Goal: Task Accomplishment & Management: Manage account settings

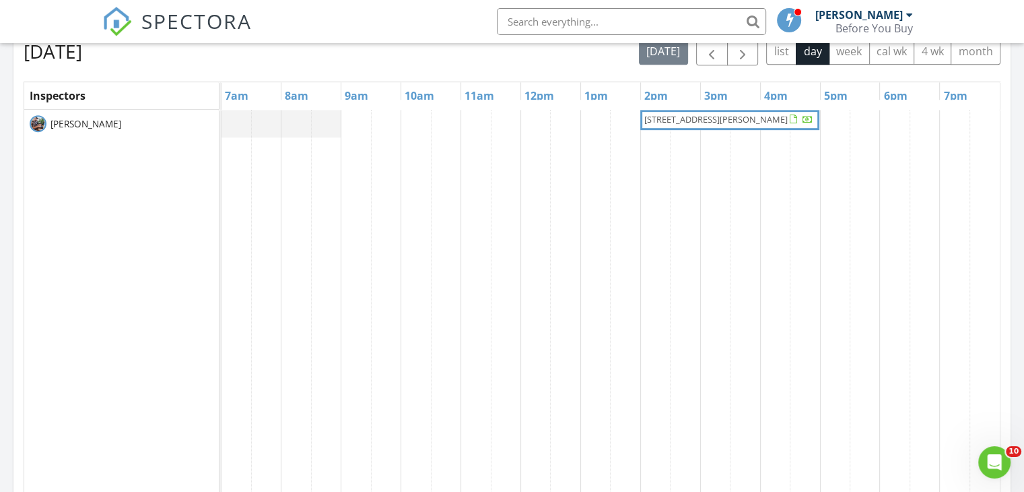
scroll to position [539, 0]
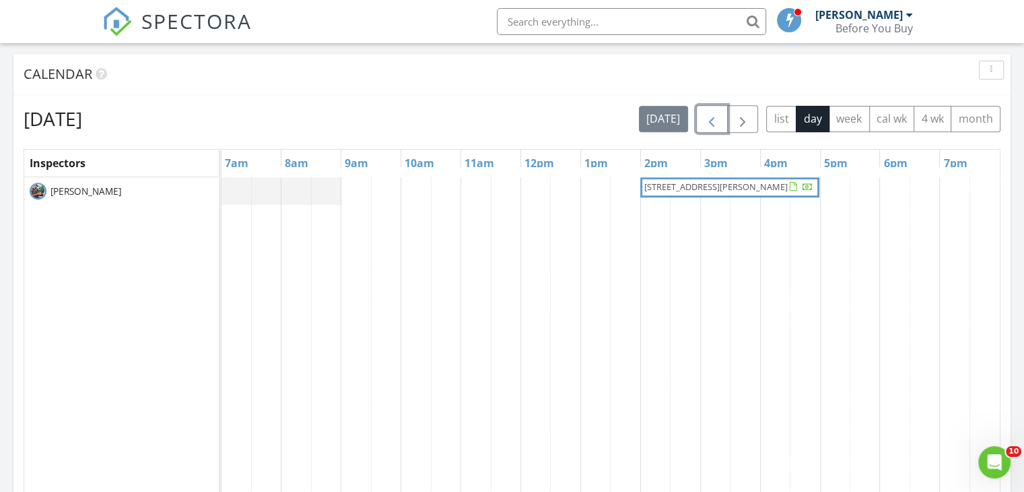
click at [708, 121] on span "button" at bounding box center [712, 119] width 16 height 16
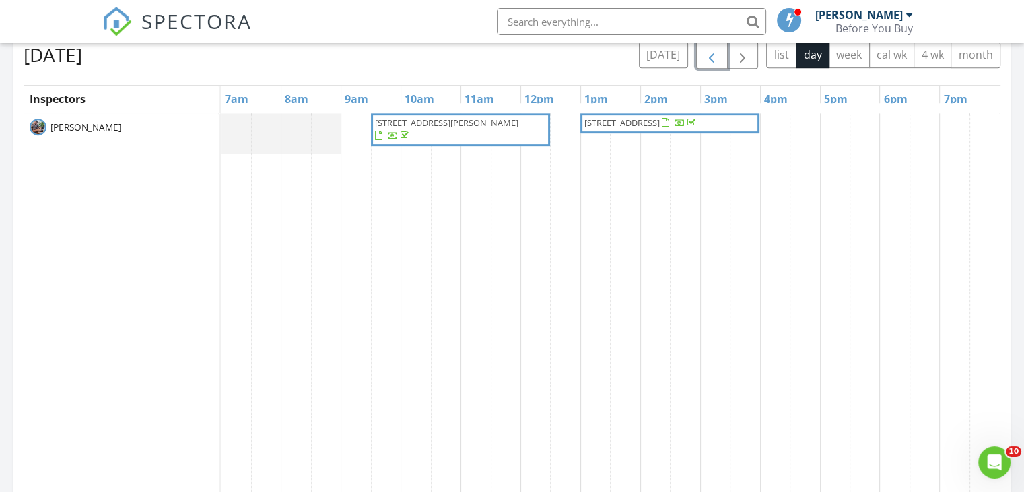
scroll to position [471, 0]
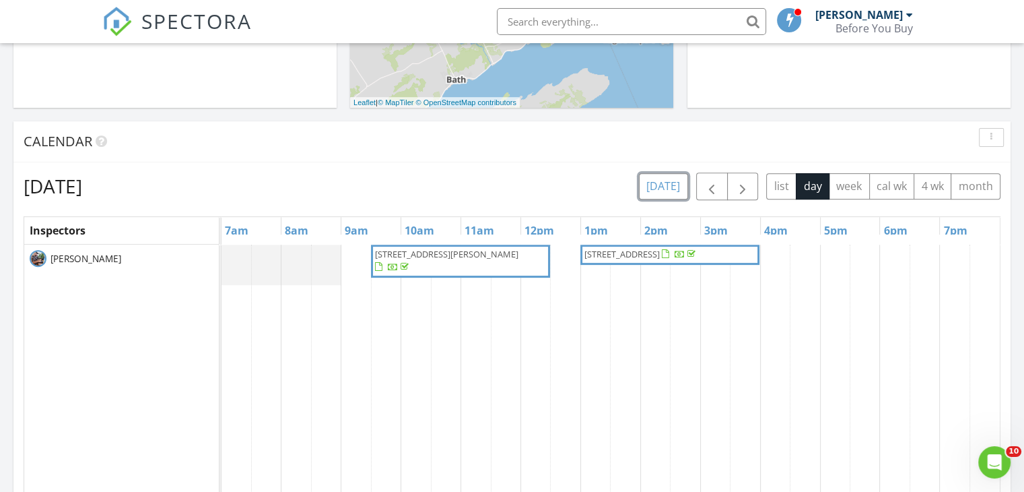
click at [665, 184] on button "[DATE]" at bounding box center [663, 186] width 49 height 26
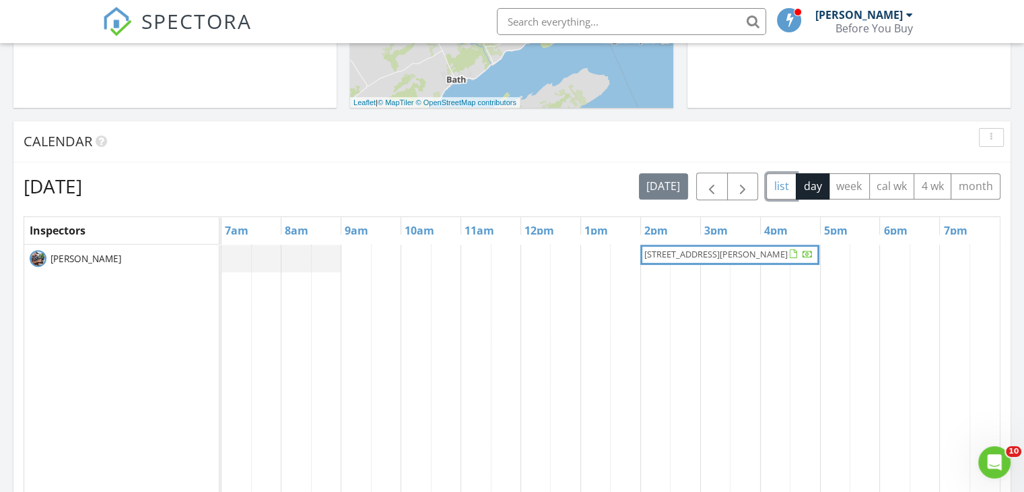
click at [783, 190] on button "list" at bounding box center [781, 186] width 30 height 26
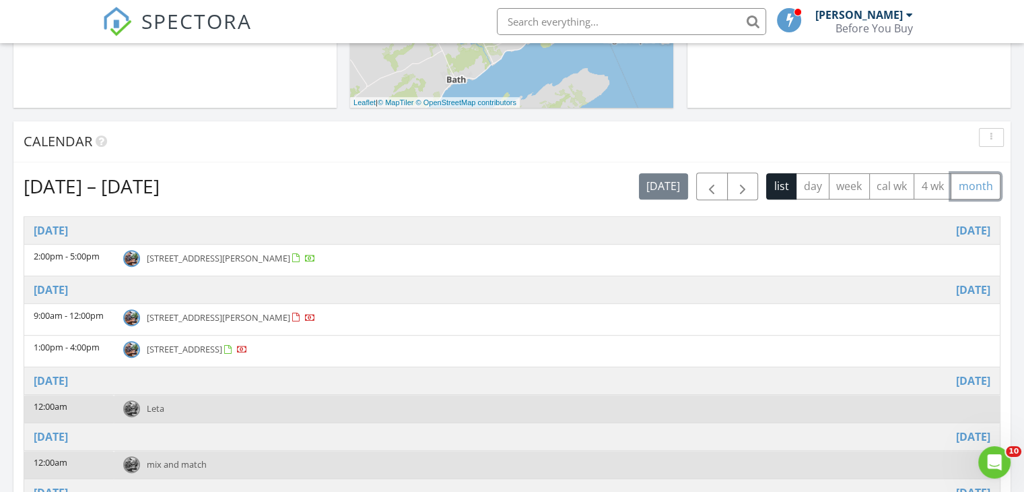
click at [977, 192] on button "month" at bounding box center [976, 186] width 50 height 26
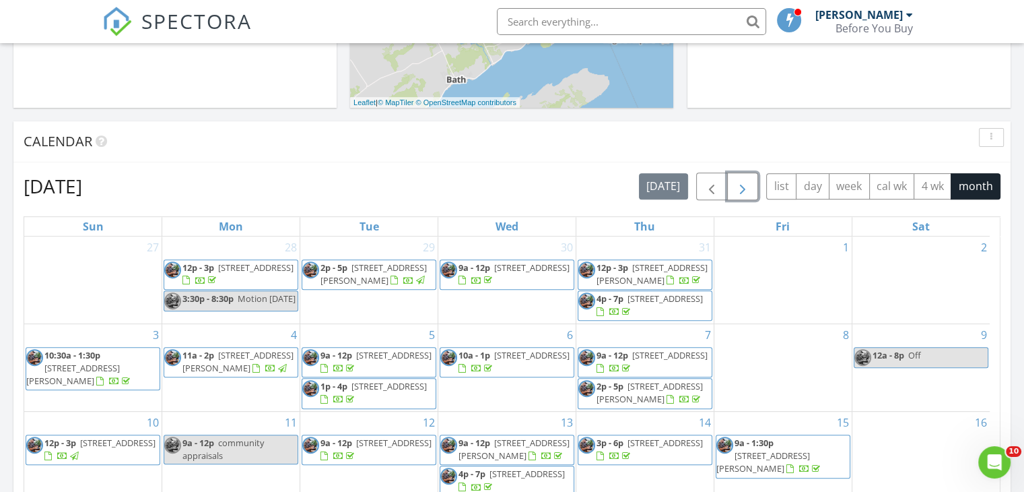
click at [750, 192] on span "button" at bounding box center [743, 186] width 16 height 16
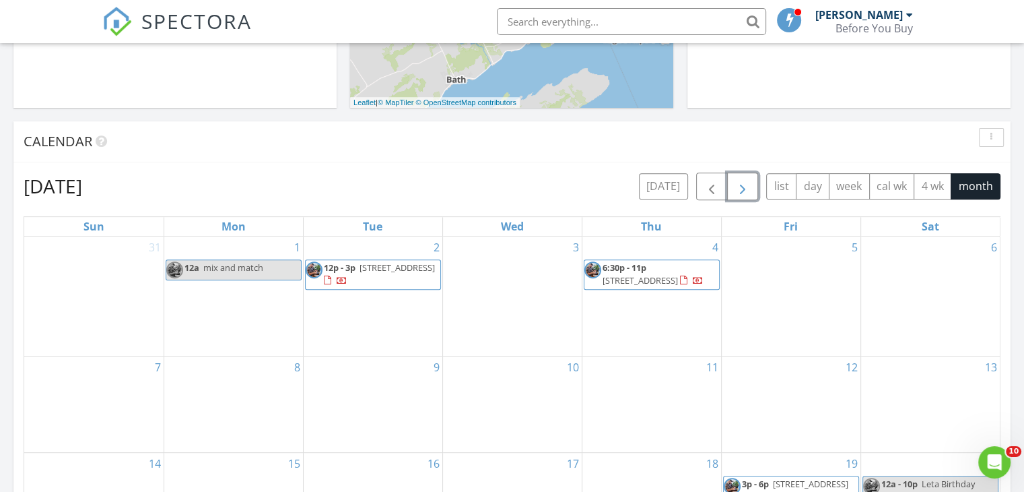
click at [659, 279] on span "3095 Sydenham Rd, Elginburg K0H 1M0" at bounding box center [640, 280] width 75 height 12
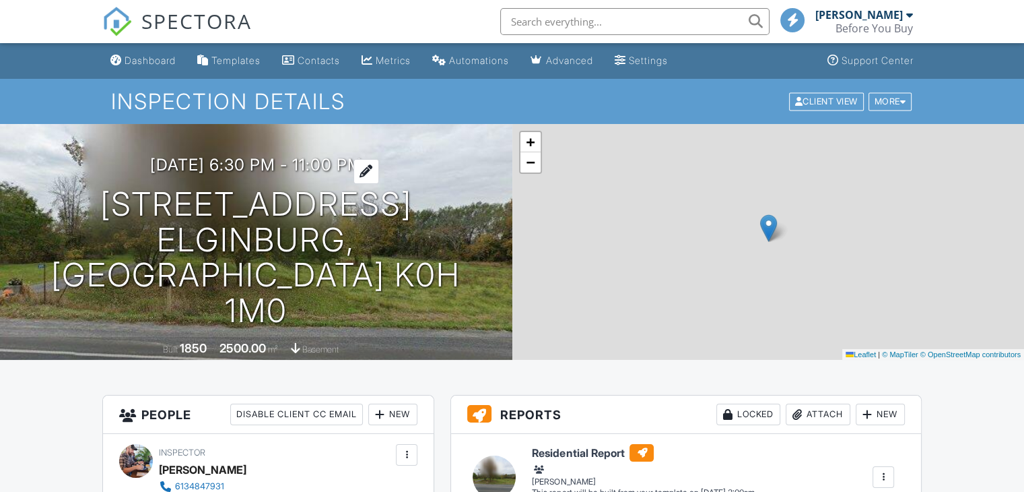
click at [177, 174] on h3 "09/04/2025 6:30 pm - 11:00 pm" at bounding box center [256, 165] width 212 height 18
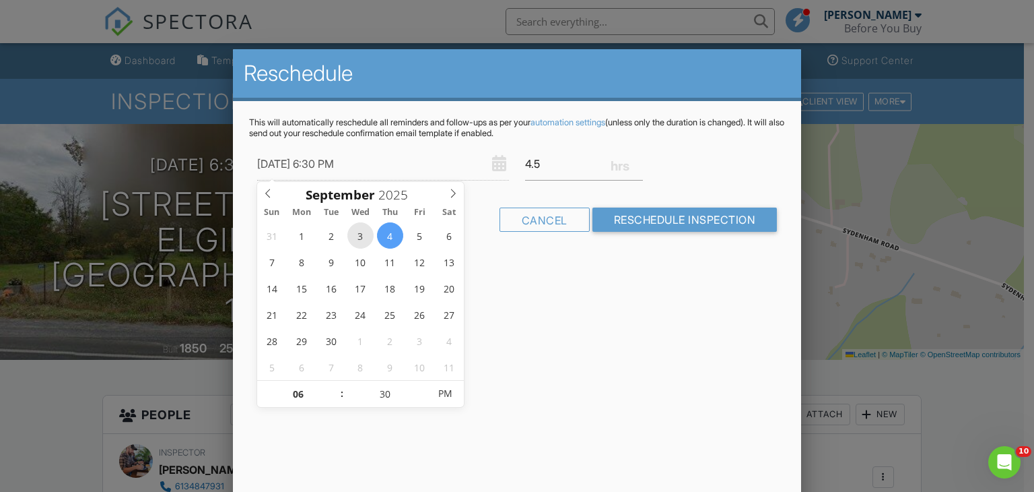
type input "09/03/2025 6:30 PM"
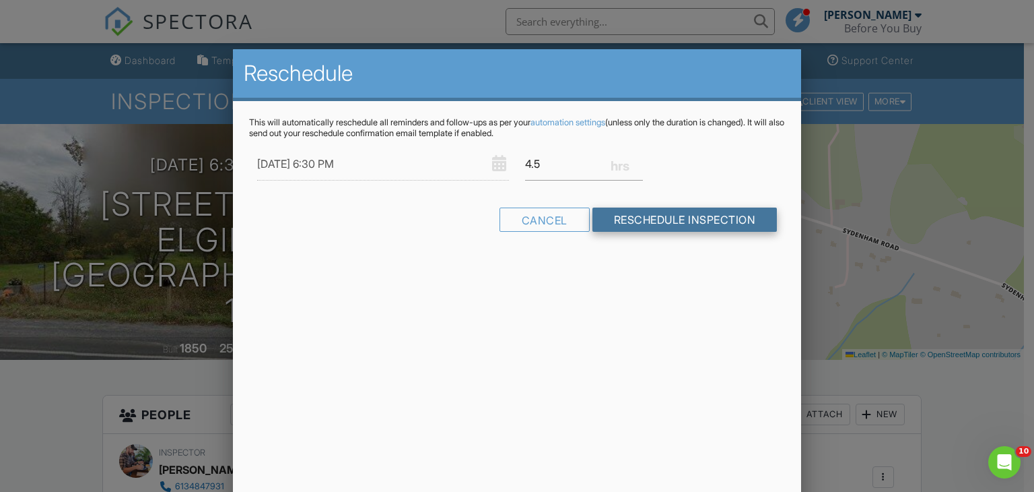
click at [644, 218] on input "Reschedule Inspection" at bounding box center [685, 219] width 185 height 24
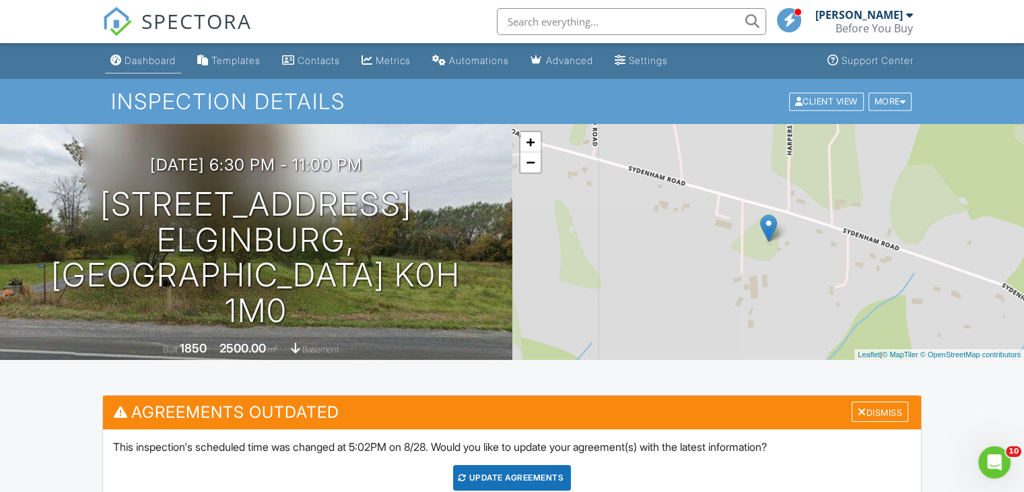
click at [146, 68] on link "Dashboard" at bounding box center [143, 60] width 76 height 25
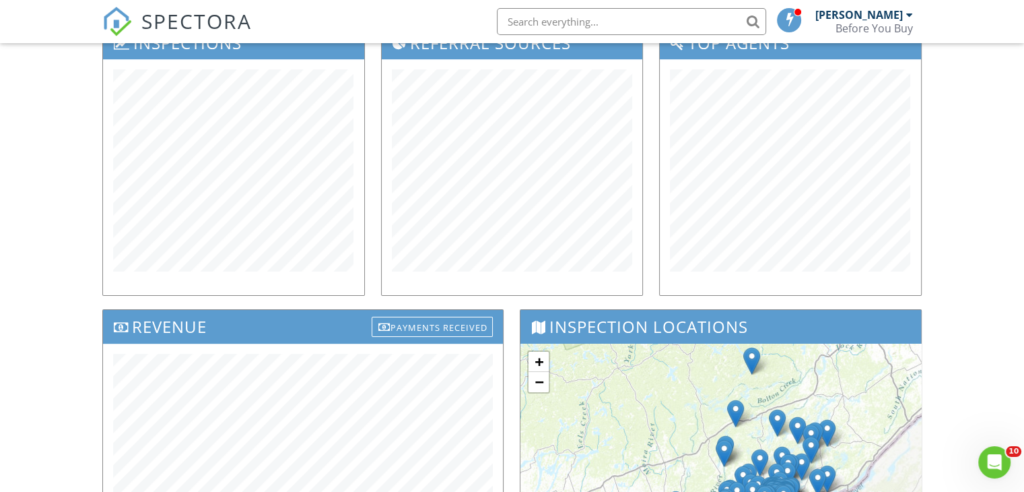
scroll to position [269, 0]
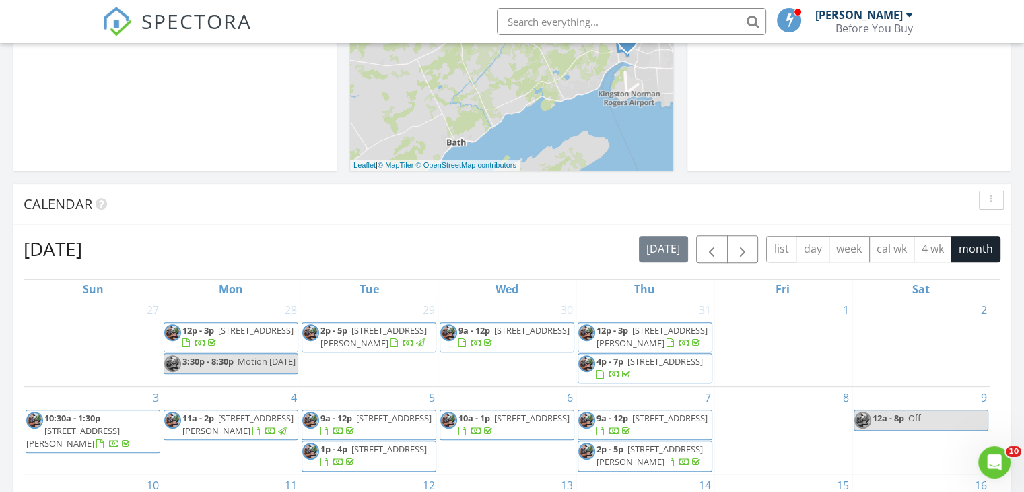
scroll to position [404, 0]
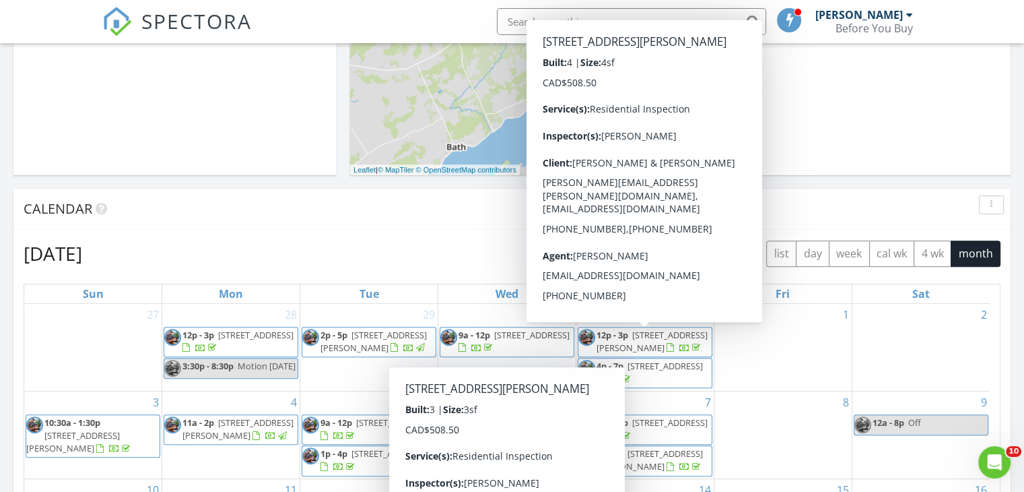
click at [731, 249] on button "button" at bounding box center [743, 254] width 32 height 28
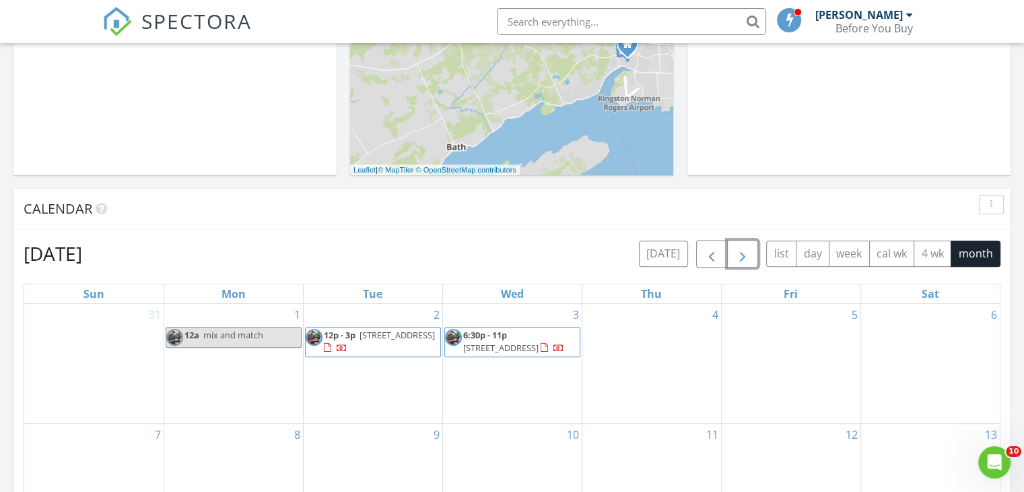
click at [360, 341] on span "[STREET_ADDRESS]" at bounding box center [397, 335] width 75 height 12
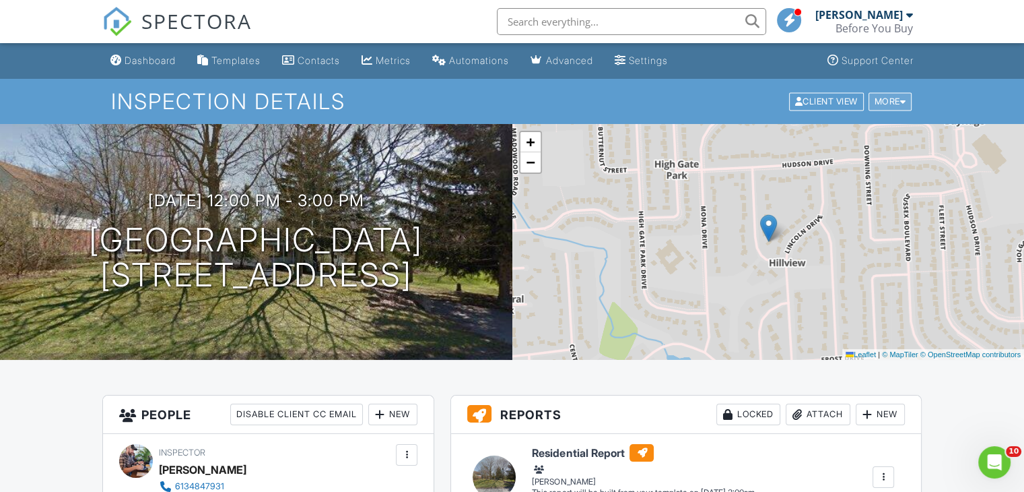
drag, startPoint x: 885, startPoint y: 114, endPoint x: 886, endPoint y: 106, distance: 7.4
click at [886, 108] on div "Inspection Details Client View More Property Details Reschedule Reorder / Copy …" at bounding box center [512, 101] width 1024 height 45
click at [886, 103] on div "More" at bounding box center [891, 101] width 44 height 18
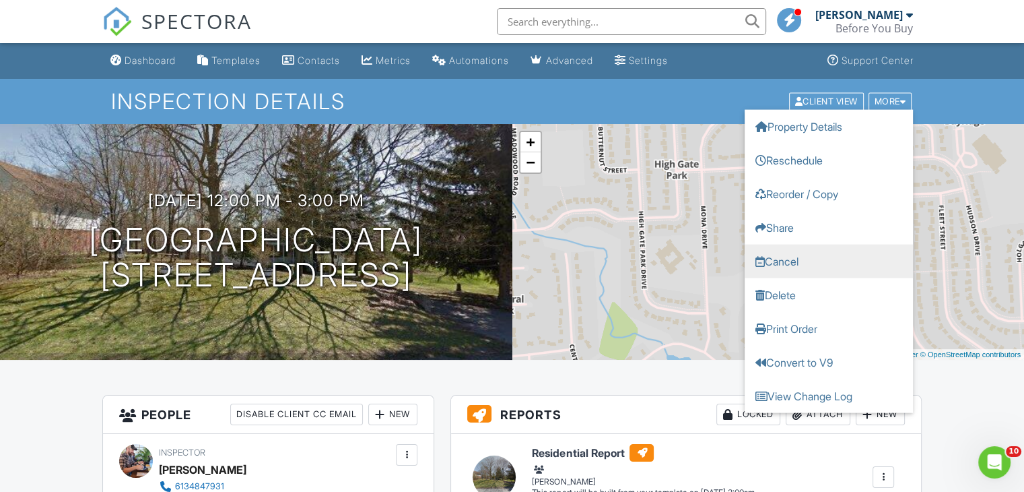
click at [793, 261] on link "Cancel" at bounding box center [829, 261] width 168 height 34
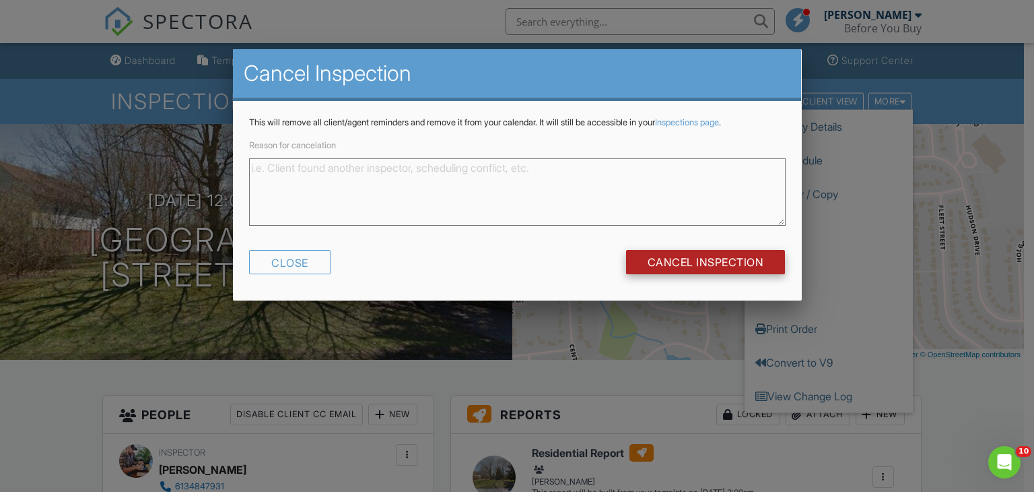
click at [689, 265] on input "Cancel Inspection" at bounding box center [706, 262] width 160 height 24
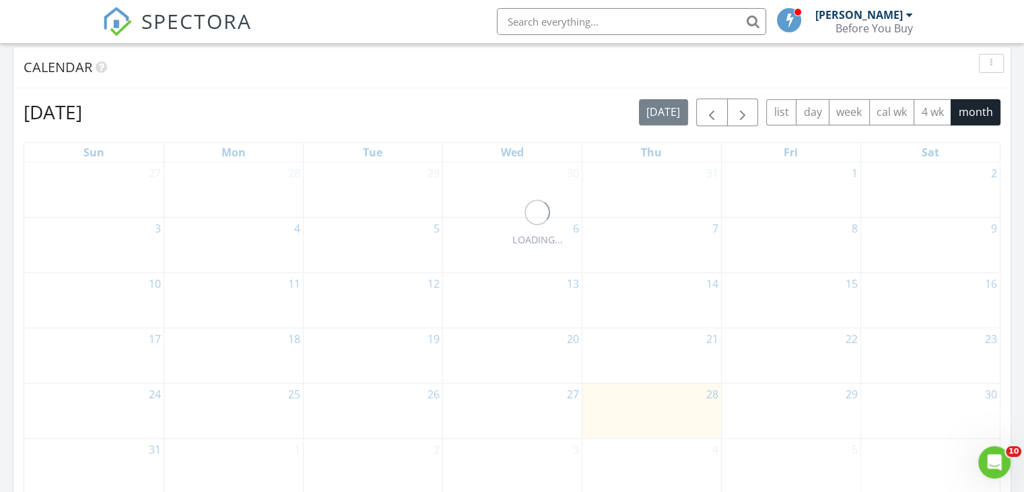
scroll to position [606, 0]
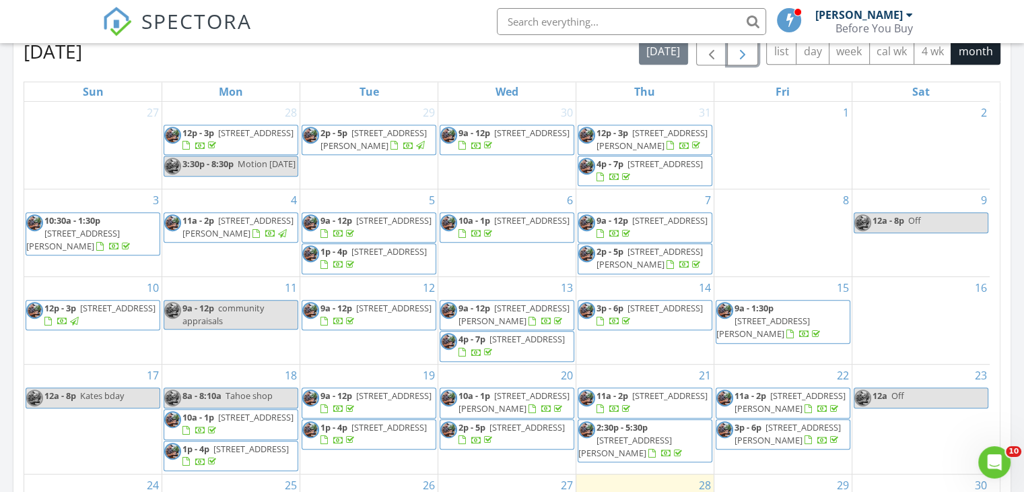
click at [746, 56] on span "button" at bounding box center [743, 52] width 16 height 16
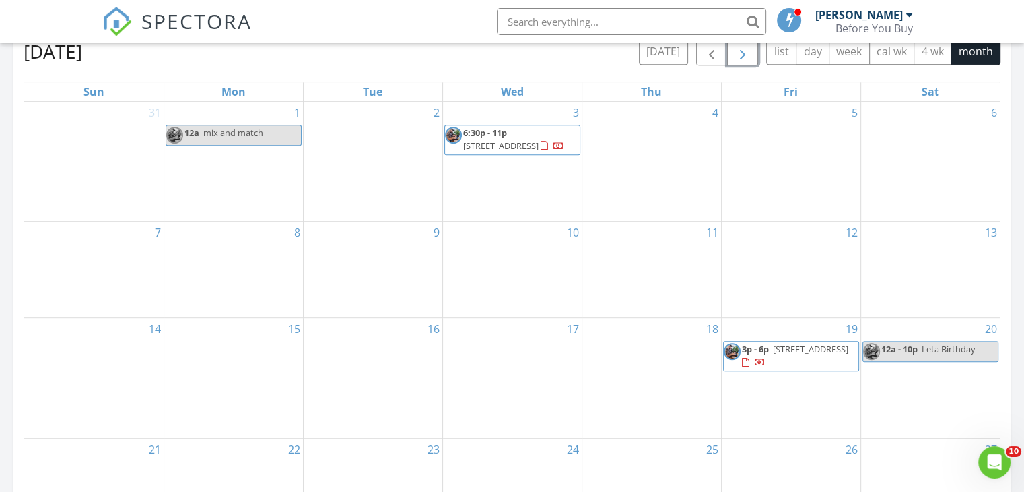
click at [366, 162] on div "2" at bounding box center [373, 161] width 139 height 119
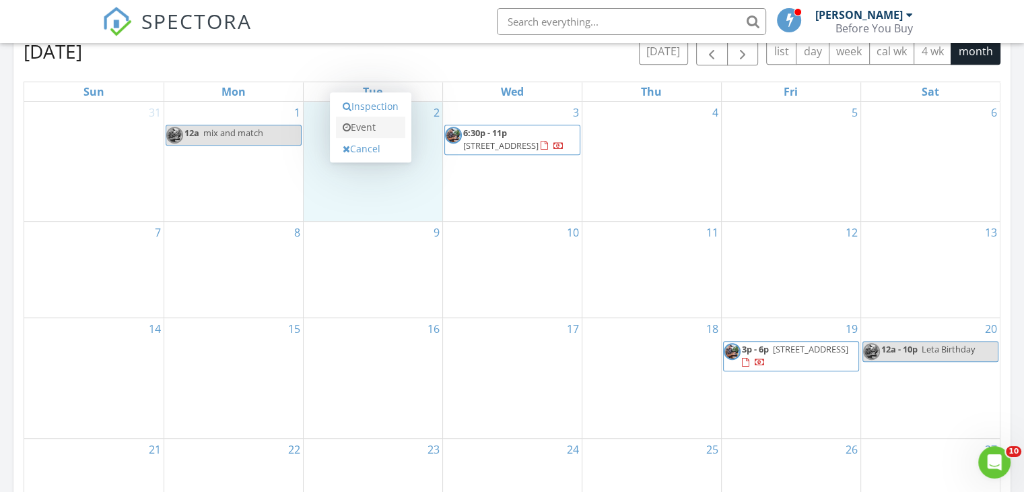
click at [358, 123] on link "Event" at bounding box center [370, 128] width 69 height 22
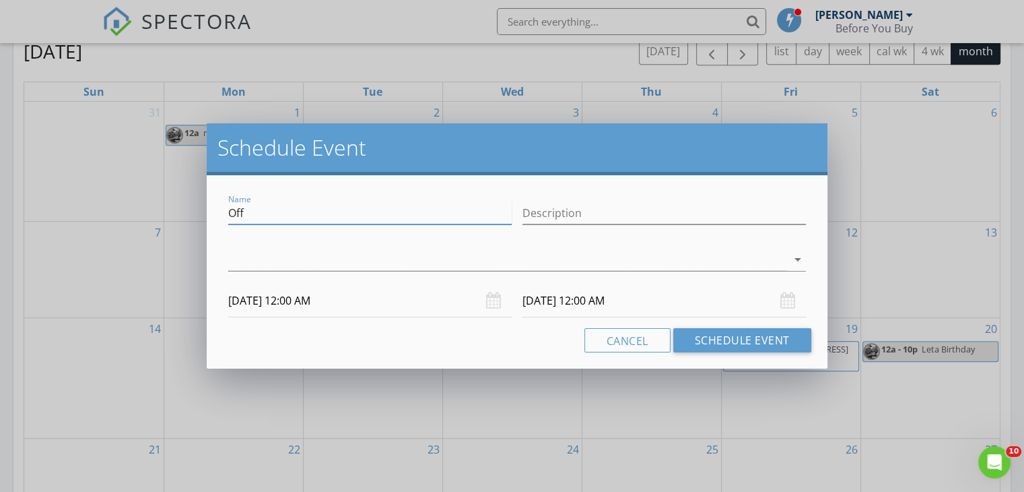
drag, startPoint x: 279, startPoint y: 213, endPoint x: 174, endPoint y: 197, distance: 107.0
click at [175, 199] on div "Schedule Event Name Off Description arrow_drop_down 09/02/2025 12:00 AM 09/03/2…" at bounding box center [512, 246] width 1024 height 492
type input "Leta meeting"
click at [299, 262] on div at bounding box center [507, 260] width 559 height 22
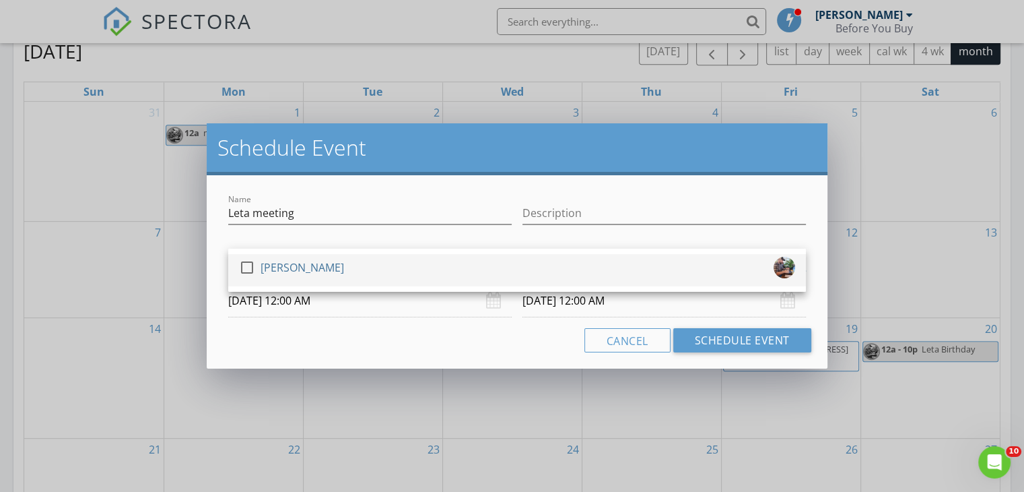
click at [276, 267] on div "Joe Buffett" at bounding box center [303, 268] width 84 height 22
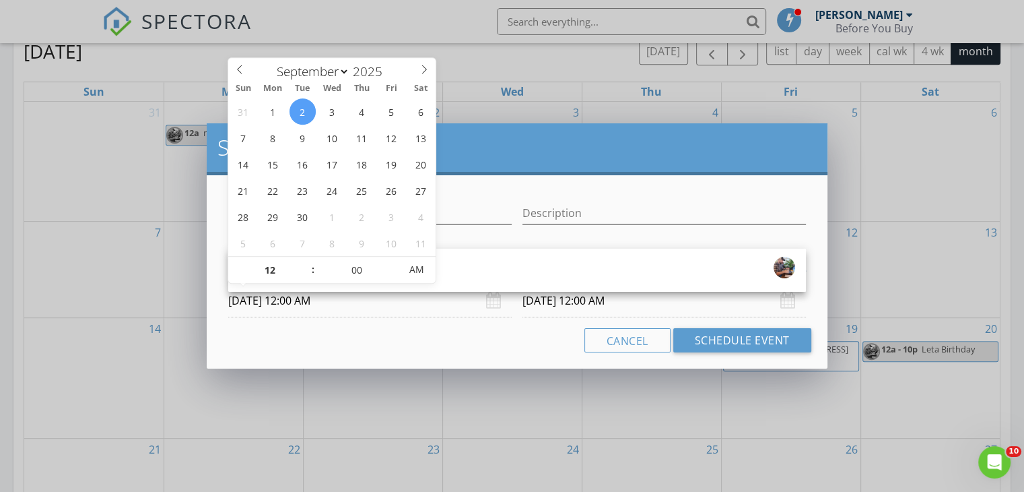
click at [339, 305] on input "09/02/2025 12:00 AM" at bounding box center [370, 300] width 284 height 33
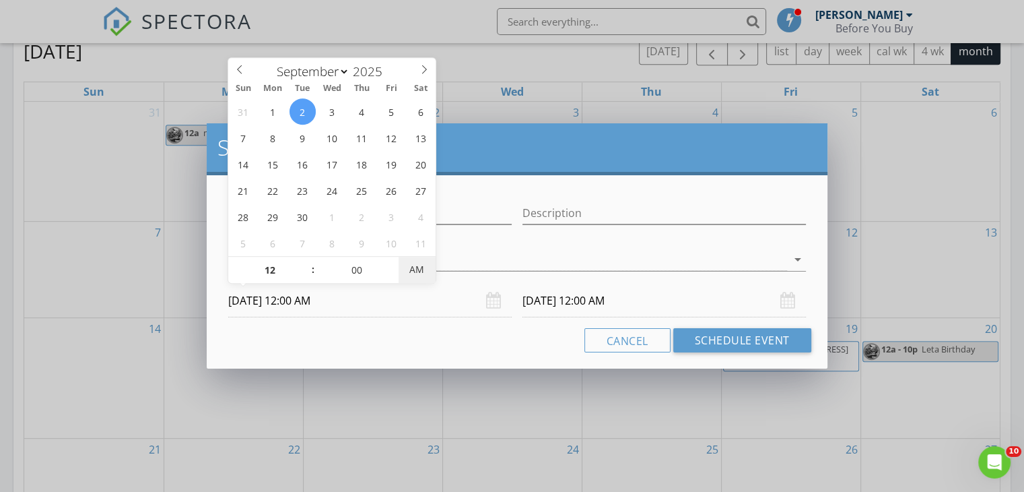
type input "09/02/2025 12:00 PM"
type input "09/03/2025 12:00 PM"
click at [415, 264] on span "AM" at bounding box center [417, 269] width 37 height 27
click at [490, 348] on div "Cancel Schedule Event" at bounding box center [517, 340] width 589 height 24
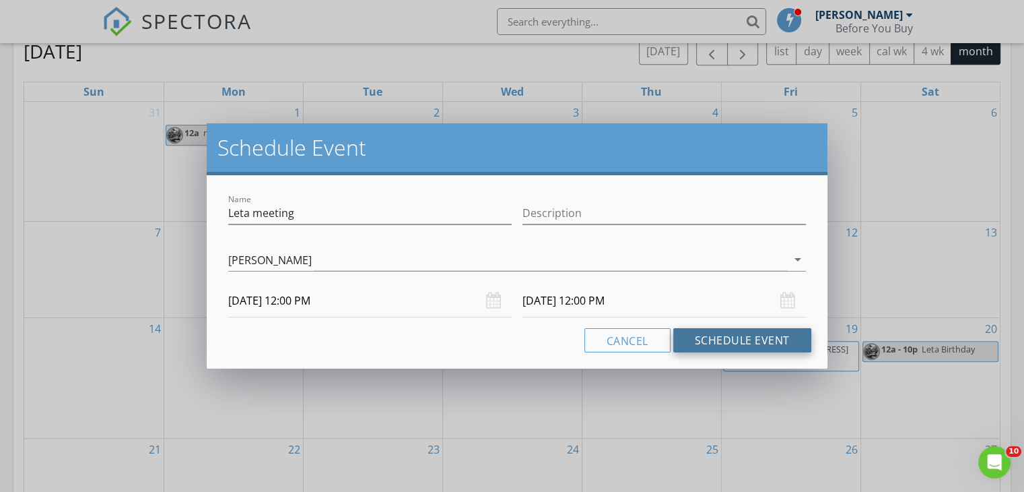
click at [708, 346] on button "Schedule Event" at bounding box center [742, 340] width 138 height 24
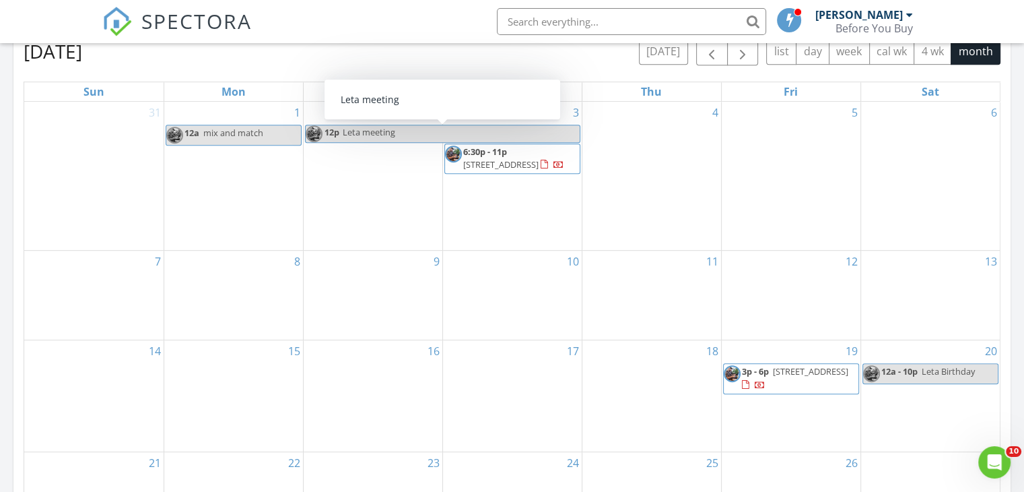
click at [396, 134] on span "Leta meeting" at bounding box center [461, 133] width 238 height 17
select select "8"
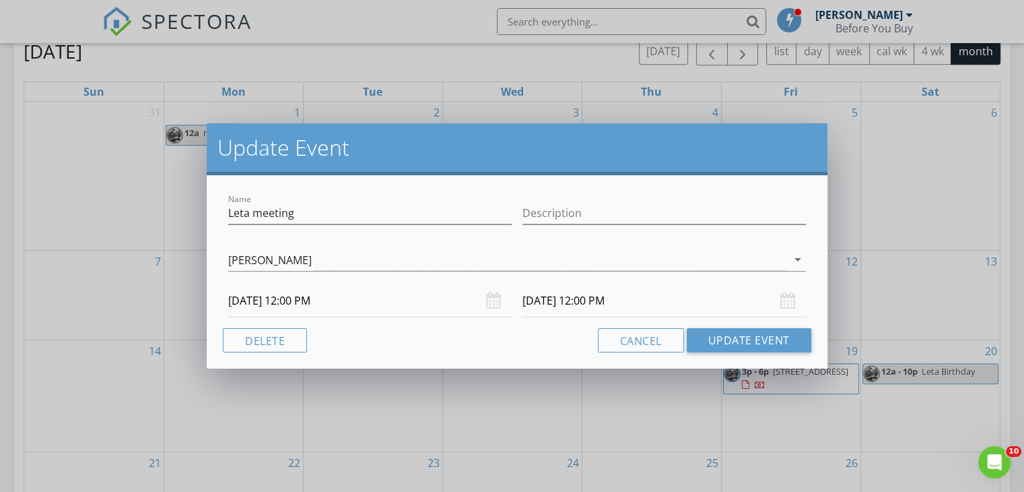
click at [592, 300] on input "09/03/2025 12:00 PM" at bounding box center [665, 300] width 284 height 33
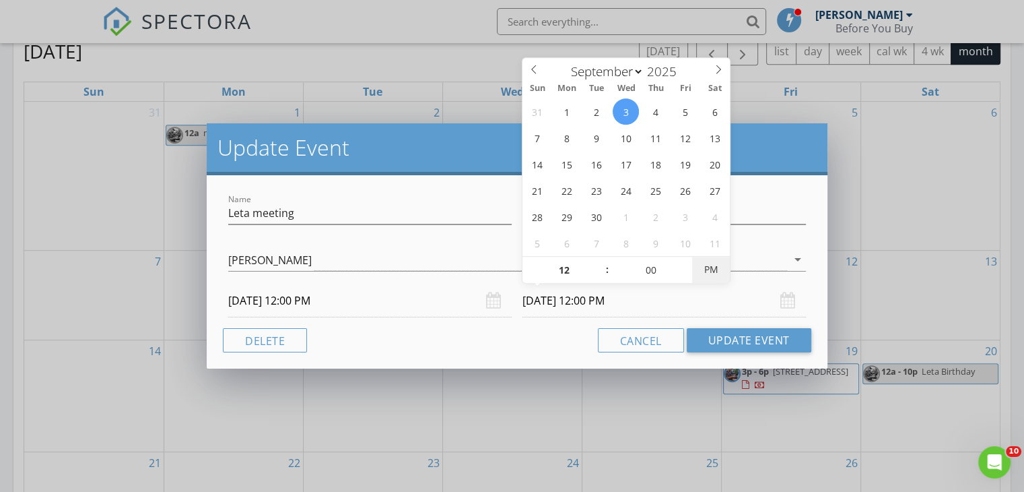
type input "09/03/2025 12:00 AM"
click at [719, 270] on span "AM" at bounding box center [710, 269] width 37 height 27
click at [546, 341] on div "Cancel Update Event" at bounding box center [517, 340] width 589 height 24
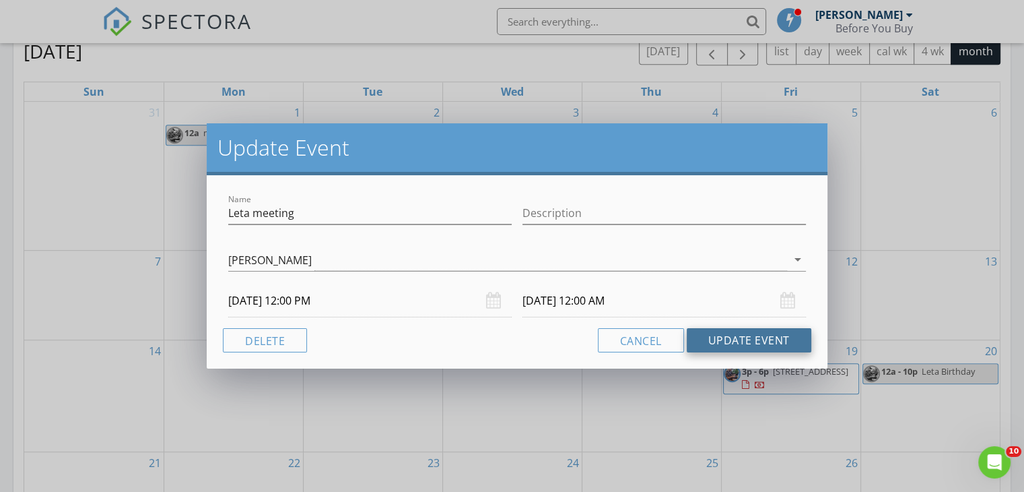
click at [735, 339] on button "Update Event" at bounding box center [749, 340] width 125 height 24
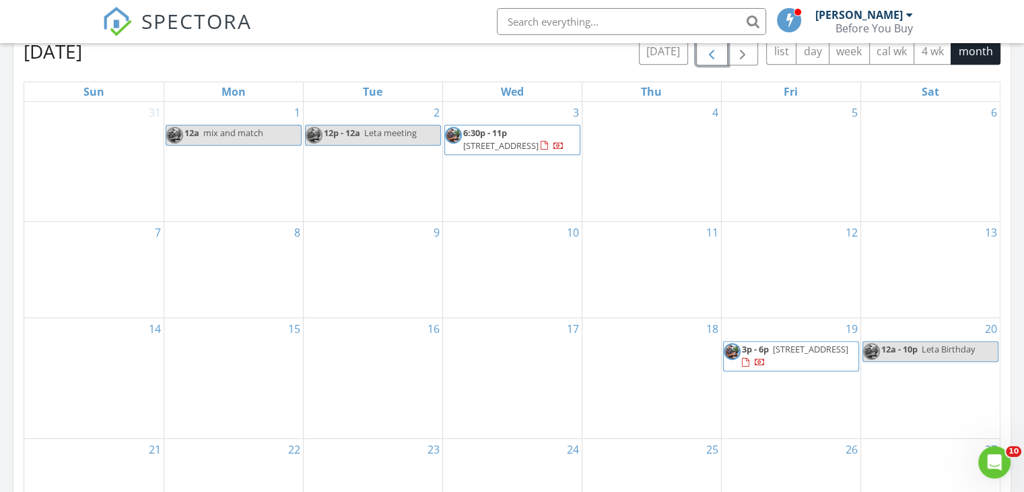
click at [708, 56] on span "button" at bounding box center [712, 52] width 16 height 16
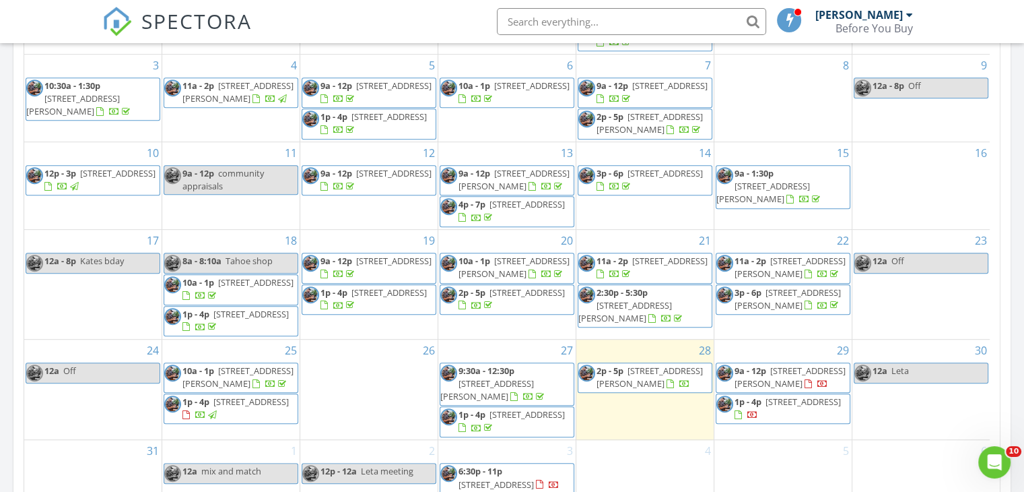
scroll to position [0, 0]
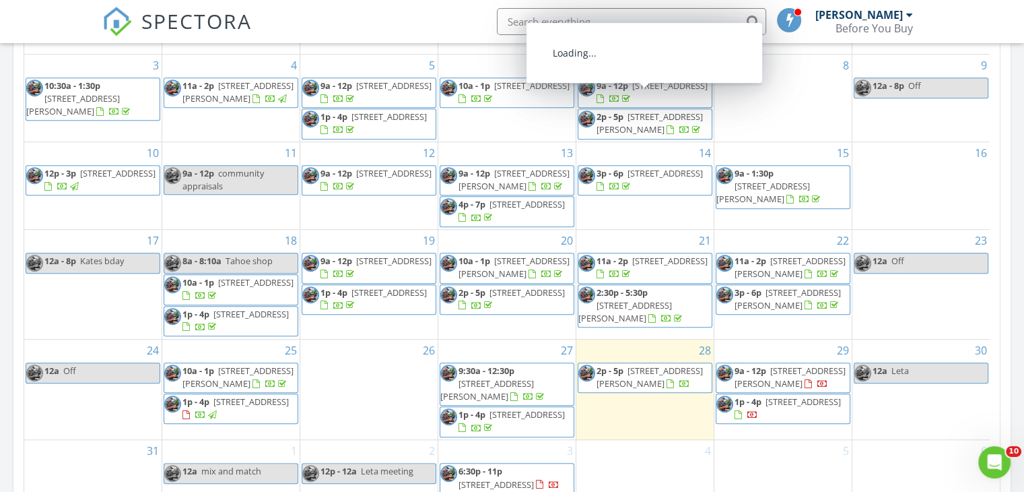
click at [635, 18] on input "text" at bounding box center [631, 21] width 269 height 27
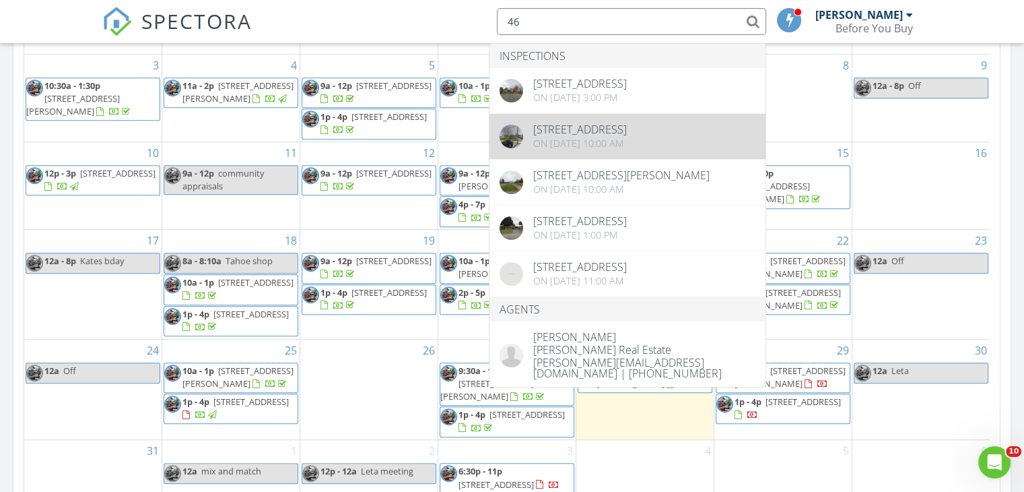
type input "46"
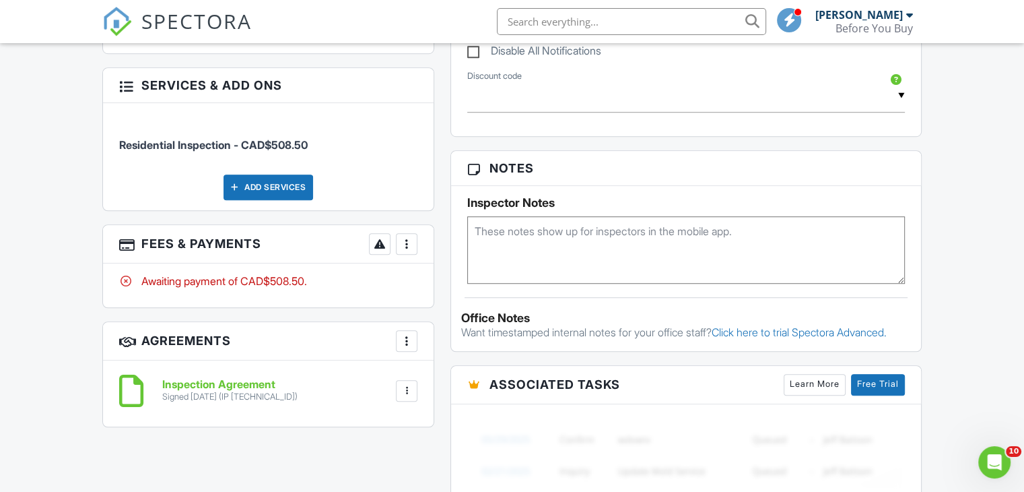
scroll to position [943, 0]
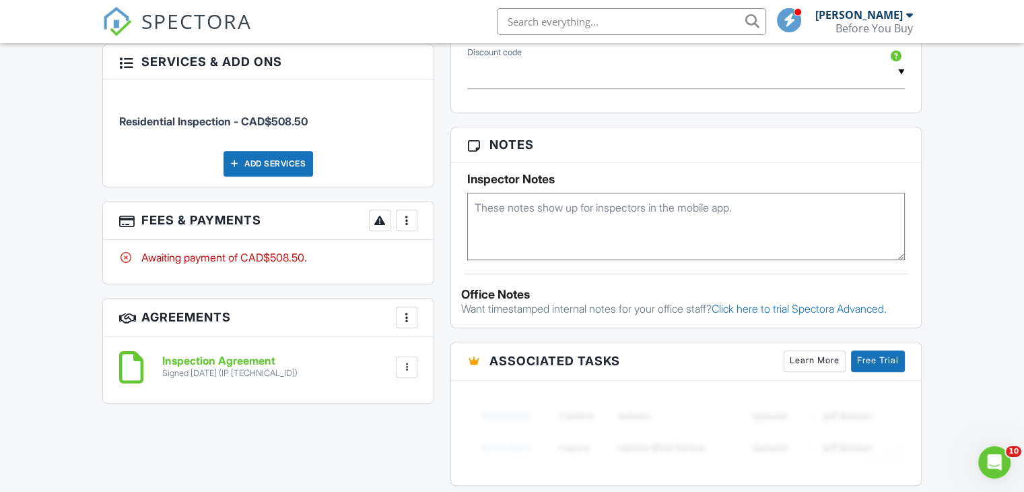
click at [407, 213] on div at bounding box center [406, 219] width 13 height 13
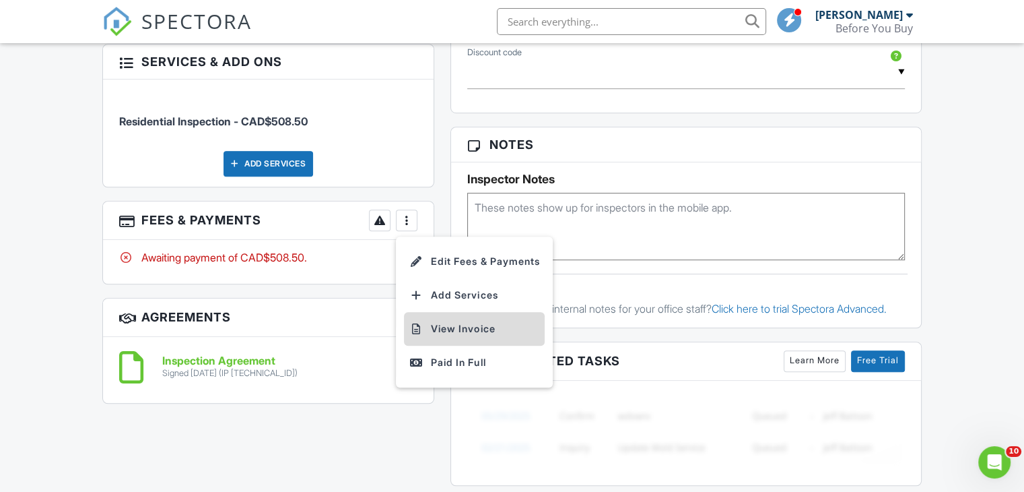
click at [442, 318] on li "View Invoice" at bounding box center [474, 329] width 141 height 34
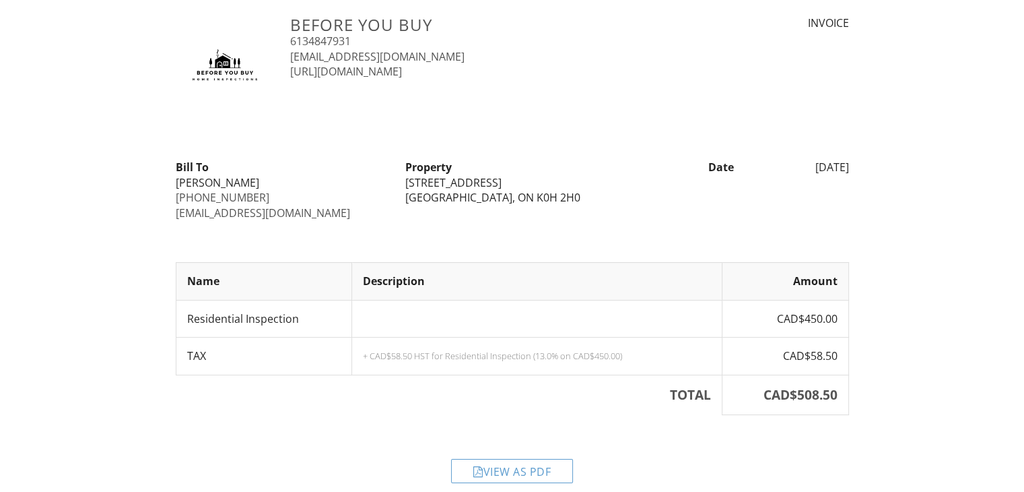
scroll to position [41, 0]
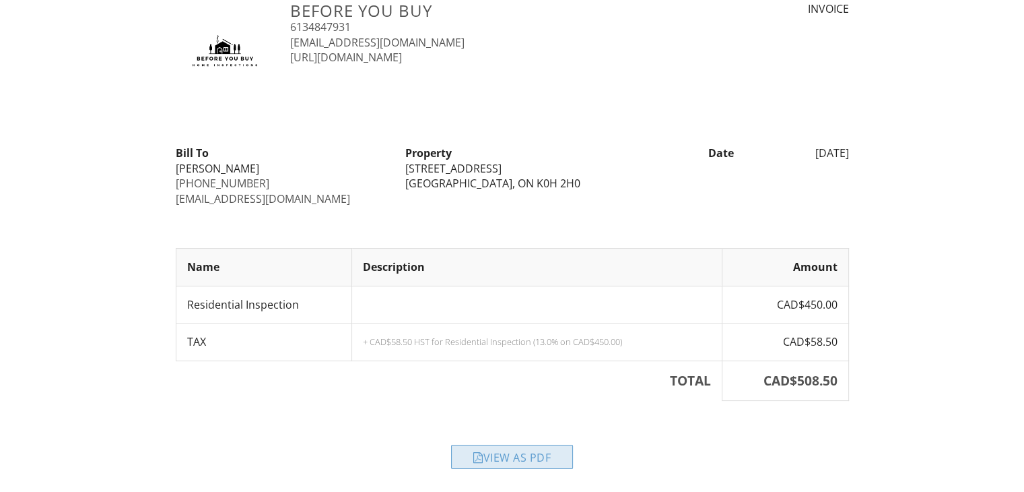
click at [531, 463] on div "View as PDF" at bounding box center [512, 456] width 122 height 24
